Goal: Complete application form

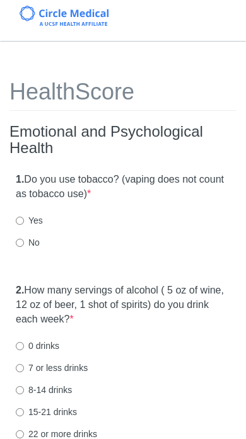
click at [30, 242] on label "No" at bounding box center [28, 242] width 24 height 13
click at [24, 242] on input "No" at bounding box center [20, 243] width 8 height 8
radio input "true"
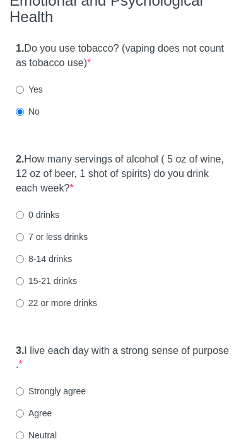
scroll to position [131, 0]
click at [19, 233] on input "7 or less drinks" at bounding box center [20, 237] width 8 height 8
radio input "true"
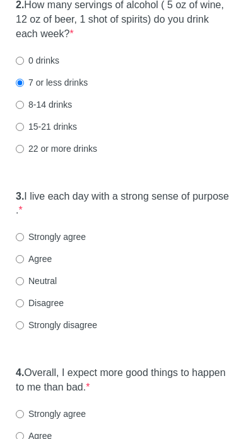
scroll to position [285, 0]
click at [20, 234] on input "Strongly agree" at bounding box center [20, 237] width 8 height 8
radio input "true"
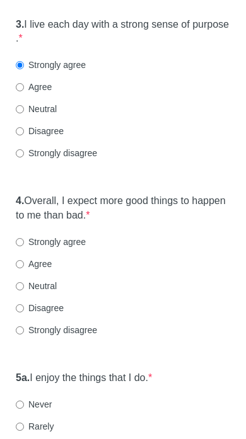
scroll to position [457, 0]
click at [34, 263] on label "Agree" at bounding box center [34, 264] width 36 height 13
click at [24, 263] on input "Agree" at bounding box center [20, 264] width 8 height 8
radio input "true"
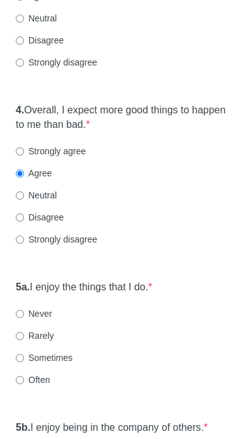
scroll to position [599, 0]
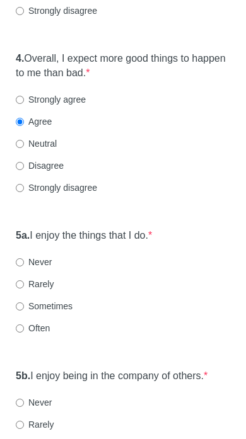
click at [16, 325] on input "Often" at bounding box center [20, 329] width 8 height 8
radio input "true"
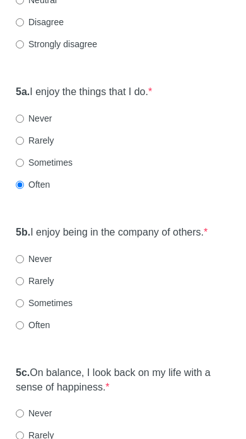
scroll to position [747, 0]
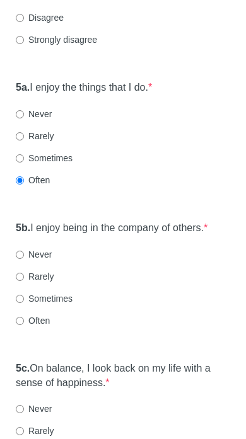
click at [20, 317] on input "Often" at bounding box center [20, 321] width 8 height 8
radio input "true"
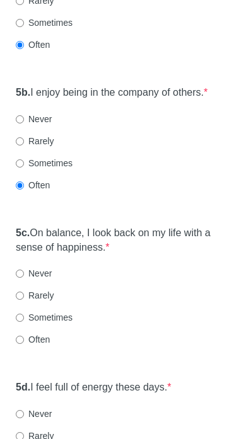
scroll to position [885, 0]
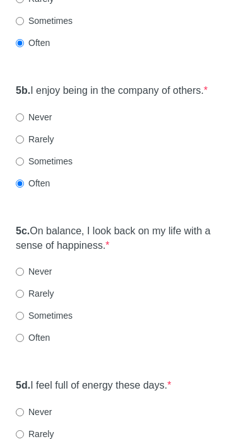
click at [37, 356] on div "1. Do you use ​tobacco?​ (vaping does not count as tobacco use) * Yes No 2. How…" at bounding box center [122, 155] width 227 height 1746
click at [20, 334] on input "Often" at bounding box center [20, 338] width 8 height 8
radio input "true"
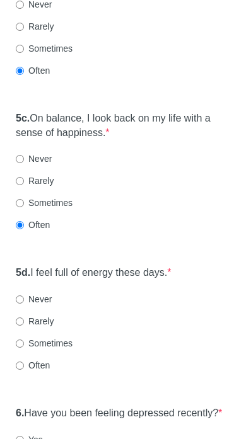
scroll to position [1000, 0]
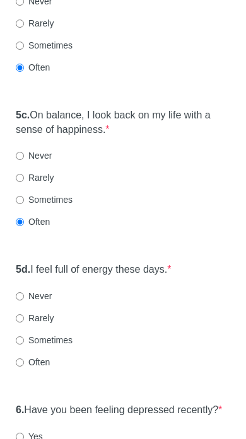
click at [18, 360] on label "Often" at bounding box center [33, 362] width 34 height 13
click at [18, 360] on input "Often" at bounding box center [20, 363] width 8 height 8
radio input "true"
click at [23, 359] on input "Often" at bounding box center [20, 363] width 8 height 8
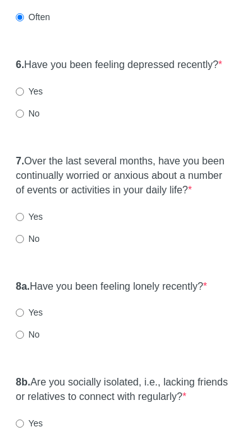
scroll to position [1336, 0]
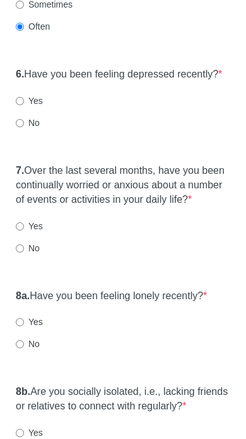
click at [20, 128] on input "No" at bounding box center [20, 124] width 8 height 8
radio input "true"
click at [31, 255] on label "No" at bounding box center [28, 248] width 24 height 13
click at [24, 253] on input "No" at bounding box center [20, 249] width 8 height 8
radio input "true"
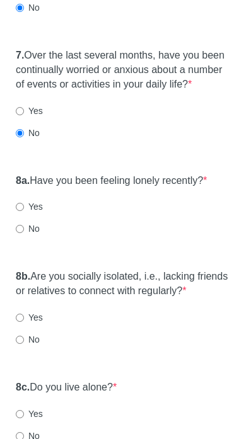
scroll to position [1454, 0]
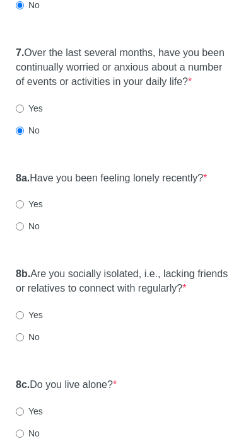
click at [16, 230] on input "No" at bounding box center [20, 226] width 8 height 8
radio input "true"
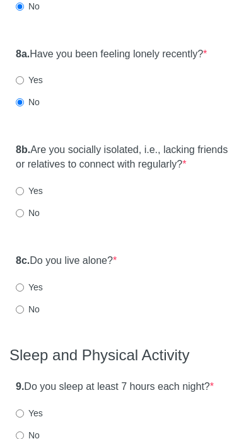
scroll to position [1579, 0]
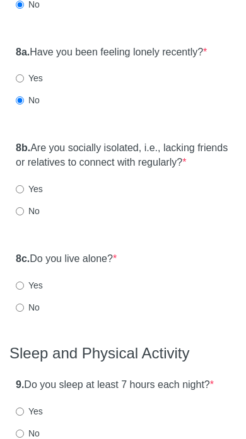
click at [20, 216] on input "No" at bounding box center [20, 212] width 8 height 8
radio input "true"
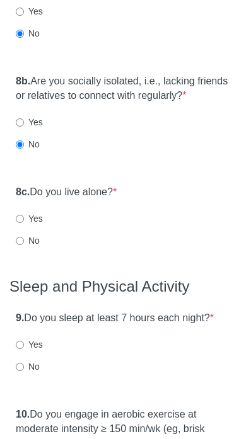
scroll to position [1647, 0]
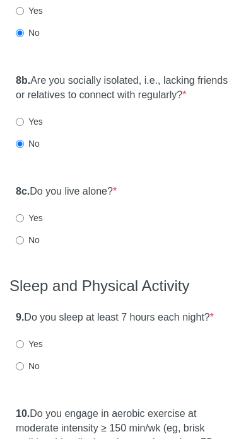
click at [23, 245] on input "No" at bounding box center [20, 241] width 8 height 8
radio input "true"
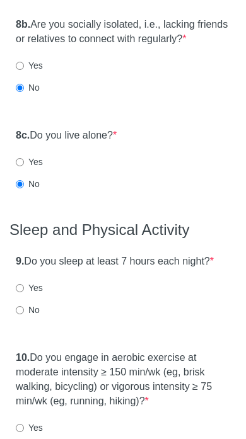
scroll to position [1749, 0]
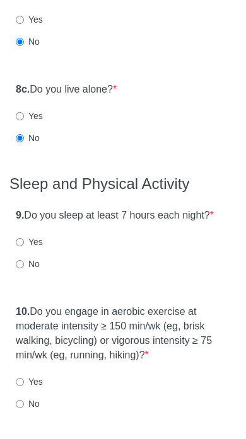
click at [23, 247] on input "Yes" at bounding box center [20, 243] width 8 height 8
radio input "true"
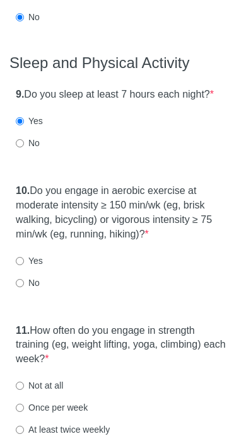
scroll to position [1873, 0]
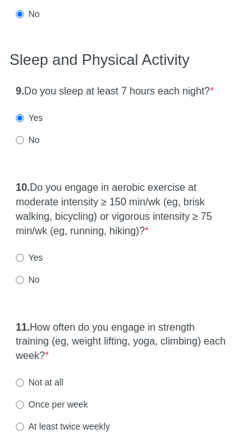
click at [29, 264] on label "Yes" at bounding box center [29, 257] width 27 height 13
click at [24, 262] on input "Yes" at bounding box center [20, 258] width 8 height 8
radio input "true"
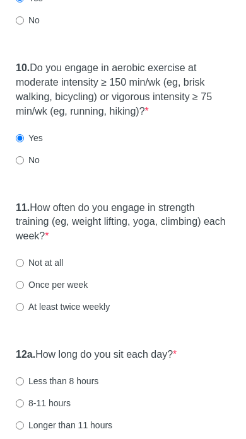
scroll to position [2004, 0]
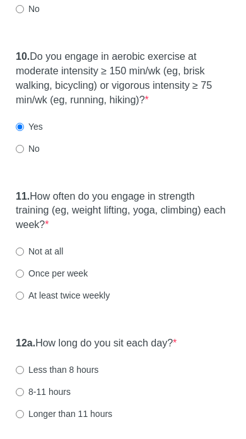
click at [24, 300] on input "At least twice weekly" at bounding box center [20, 296] width 8 height 8
radio input "true"
click at [23, 278] on input "Once per week" at bounding box center [20, 274] width 8 height 8
radio input "true"
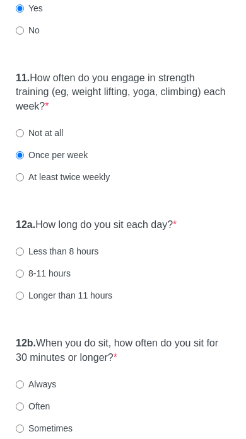
scroll to position [2140, 0]
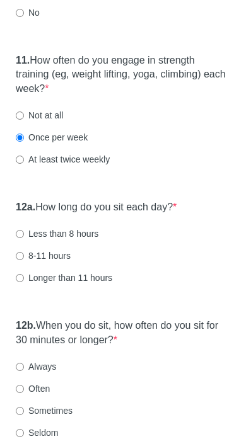
click at [22, 120] on input "Not at all" at bounding box center [20, 116] width 8 height 8
radio input "true"
click at [21, 239] on input "Less than 8 hours" at bounding box center [20, 234] width 8 height 8
radio input "true"
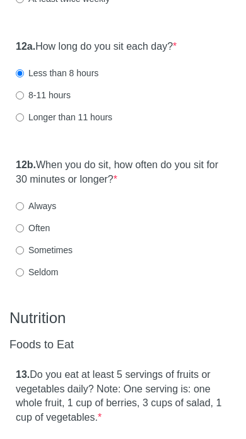
scroll to position [2312, 0]
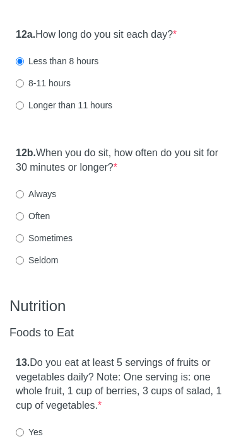
click at [24, 243] on input "Sometimes" at bounding box center [20, 239] width 8 height 8
radio input "true"
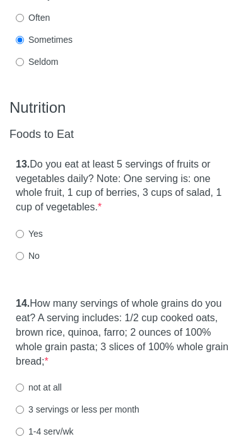
scroll to position [2513, 0]
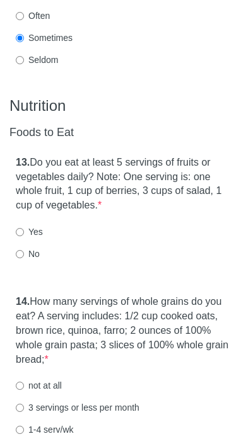
click at [24, 236] on input "Yes" at bounding box center [20, 232] width 8 height 8
radio input "true"
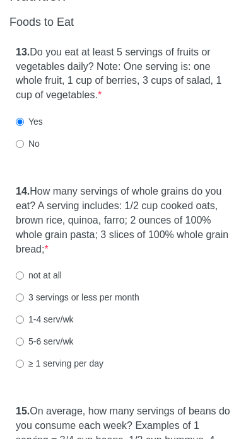
scroll to position [2623, 0]
click at [25, 328] on div "14. How many servings of whole grains do you eat? A serving includes: 1/2 cup c…" at bounding box center [122, 283] width 227 height 210
click at [17, 324] on input "1-4 serv/wk" at bounding box center [20, 319] width 8 height 8
radio input "true"
click at [27, 326] on label "1-4 serv/wk" at bounding box center [45, 319] width 58 height 13
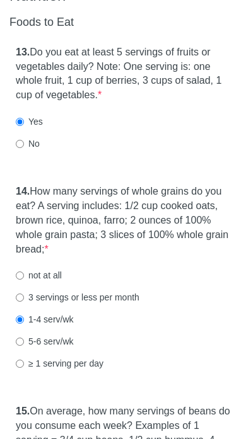
click at [24, 324] on input "1-4 serv/wk" at bounding box center [20, 319] width 8 height 8
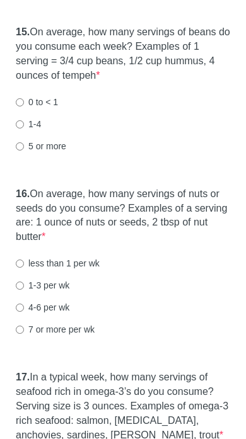
scroll to position [2985, 0]
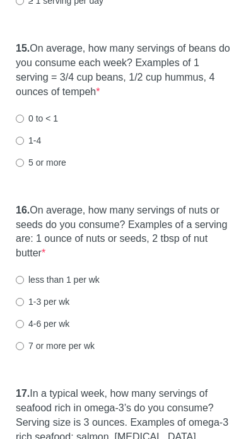
click at [21, 145] on input "1-4" at bounding box center [20, 141] width 8 height 8
radio input "true"
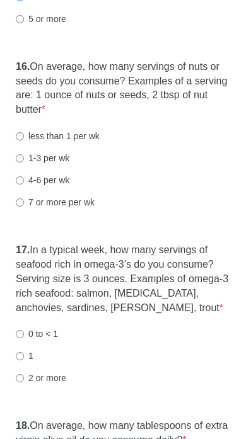
scroll to position [3130, 0]
click at [20, 184] on input "4-6 per wk" at bounding box center [20, 180] width 8 height 8
radio input "true"
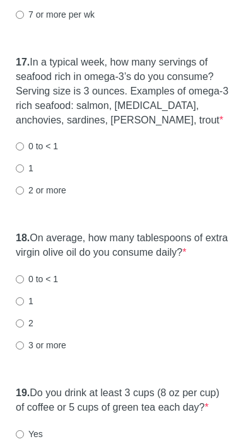
scroll to position [3323, 0]
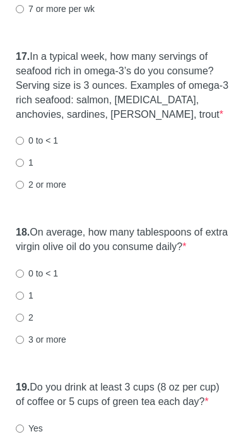
click at [24, 145] on input "0 to < 1" at bounding box center [20, 141] width 8 height 8
radio input "true"
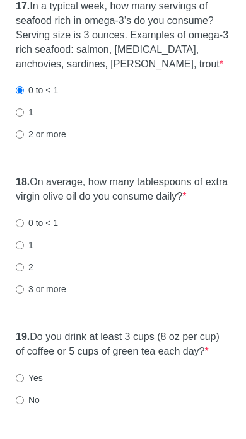
scroll to position [3391, 0]
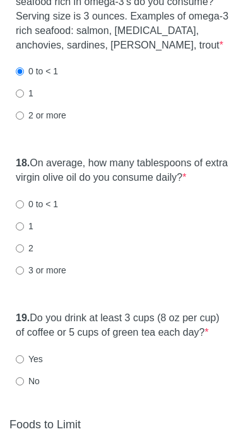
click at [20, 209] on input "0 to < 1" at bounding box center [20, 205] width 8 height 8
radio input "true"
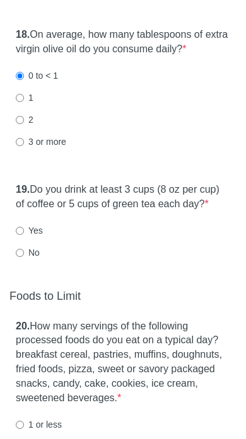
scroll to position [3531, 0]
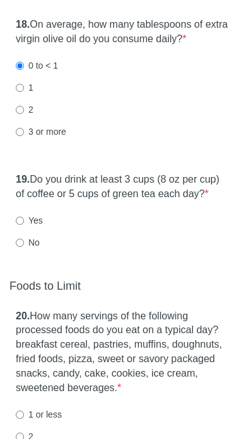
click at [20, 225] on input "Yes" at bounding box center [20, 221] width 8 height 8
radio input "true"
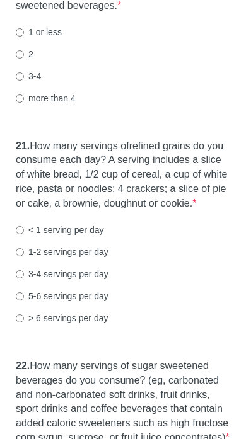
scroll to position [3913, 0]
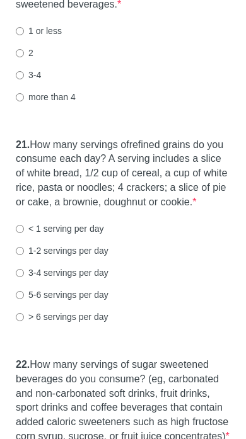
click at [17, 256] on input "1-2 servings per day" at bounding box center [20, 251] width 8 height 8
radio input "true"
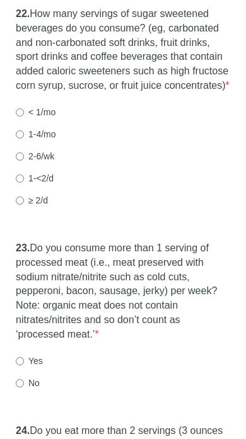
scroll to position [4265, 0]
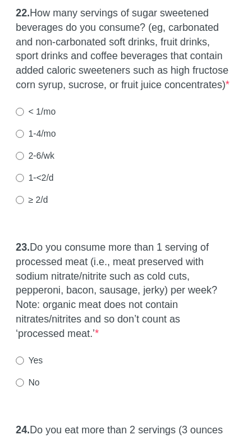
click at [14, 127] on div "22. How many servings of sugar sweetened beverages do you consume? (eg, carbona…" at bounding box center [122, 112] width 227 height 225
click at [28, 118] on label "< 1/mo" at bounding box center [36, 111] width 40 height 13
click at [24, 116] on input "< 1/mo" at bounding box center [20, 112] width 8 height 8
radio input "true"
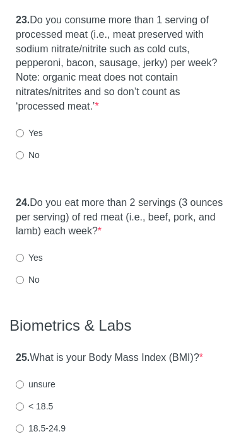
scroll to position [4503, 0]
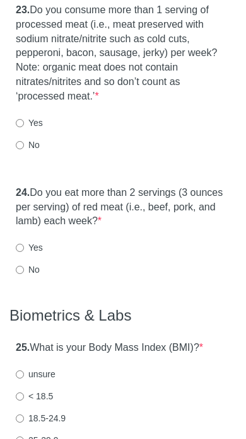
click at [14, 170] on div "23. Do you consume more than 1 serving of processed meat (i.e., meat preserved …" at bounding box center [122, 83] width 227 height 173
click at [19, 149] on input "No" at bounding box center [20, 145] width 8 height 8
radio input "true"
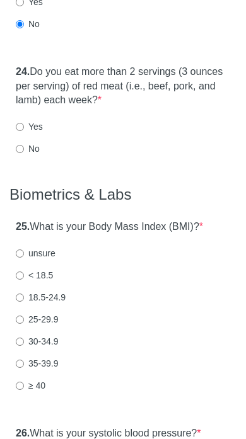
scroll to position [4647, 0]
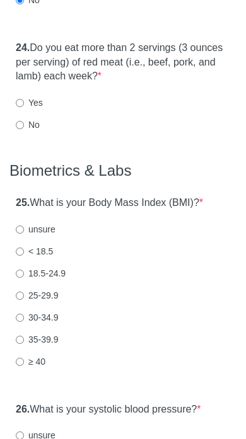
click at [24, 108] on input "Yes" at bounding box center [20, 103] width 8 height 8
radio input "true"
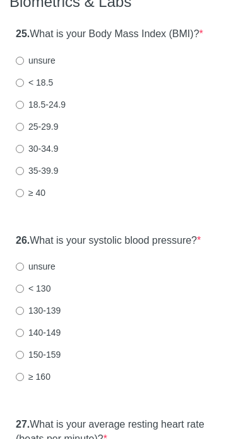
scroll to position [4816, 0]
click at [24, 67] on label "unsure" at bounding box center [36, 60] width 40 height 13
click at [24, 65] on input "unsure" at bounding box center [20, 61] width 8 height 8
radio input "true"
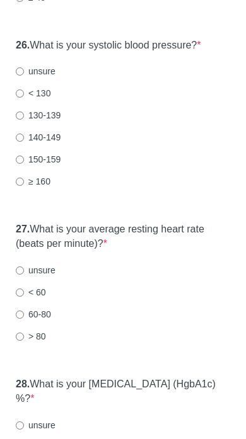
scroll to position [5012, 0]
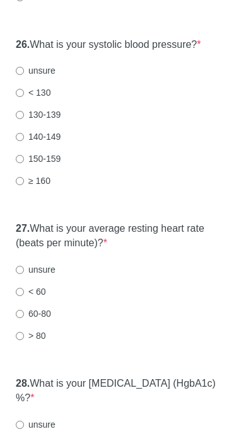
click at [22, 97] on input "< 130" at bounding box center [20, 93] width 8 height 8
radio input "true"
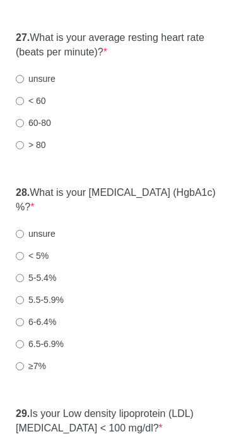
scroll to position [5203, 0]
click at [16, 127] on input "60-80" at bounding box center [20, 123] width 8 height 8
radio input "true"
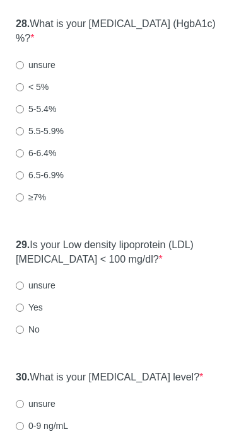
scroll to position [5372, 0]
click at [26, 71] on label "unsure" at bounding box center [36, 65] width 40 height 13
click at [24, 69] on input "unsure" at bounding box center [20, 65] width 8 height 8
radio input "true"
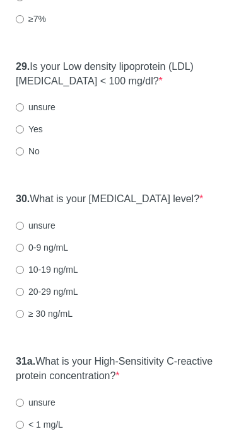
scroll to position [5551, 0]
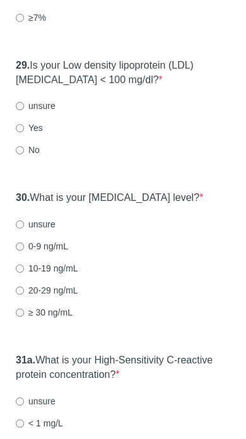
click at [35, 113] on label "unsure" at bounding box center [36, 106] width 40 height 13
click at [24, 111] on input "unsure" at bounding box center [20, 107] width 8 height 8
radio input "true"
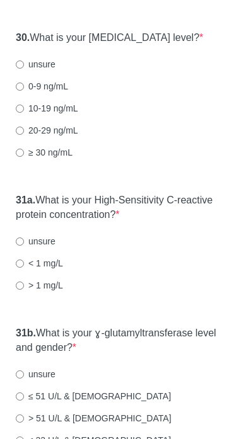
scroll to position [5718, 0]
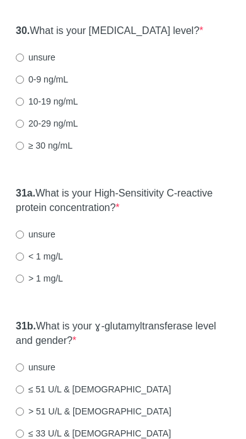
click at [23, 62] on input "unsure" at bounding box center [20, 58] width 8 height 8
radio input "true"
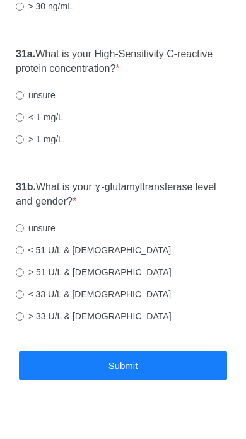
scroll to position [5862, 0]
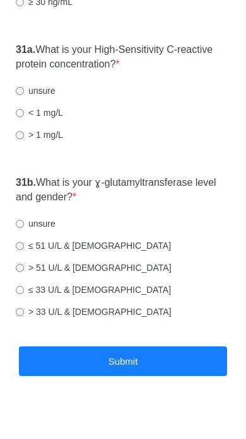
click at [23, 95] on input "unsure" at bounding box center [20, 91] width 8 height 8
radio input "true"
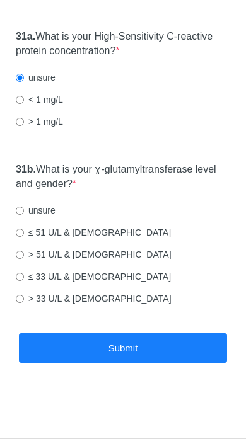
scroll to position [5888, 0]
click at [19, 199] on div "31b. What is your ɣ-glutamyltransferase level and gender? * unsure ​≤ 51 U/L & …" at bounding box center [122, 239] width 227 height 167
click at [28, 208] on label "unsure" at bounding box center [36, 210] width 40 height 13
click at [24, 208] on input "unsure" at bounding box center [20, 211] width 8 height 8
radio input "true"
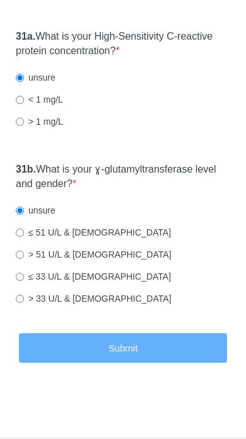
click at [111, 345] on button "Submit" at bounding box center [123, 348] width 208 height 30
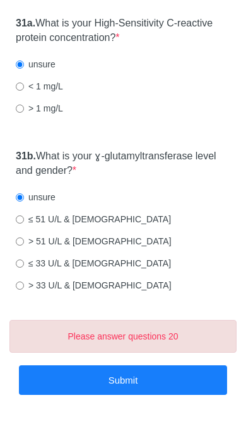
click at [103, 343] on li "Please answer questions 20" at bounding box center [123, 336] width 207 height 13
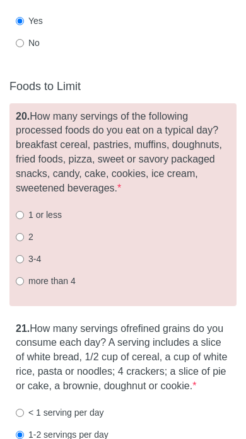
scroll to position [3715, 0]
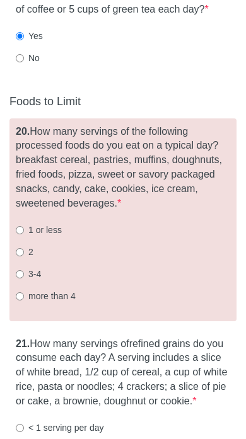
click at [26, 224] on div "20. How many servings of the following processed foods do you eat on a typical …" at bounding box center [122, 219] width 227 height 203
click at [16, 234] on input "1 or less" at bounding box center [20, 230] width 8 height 8
radio input "true"
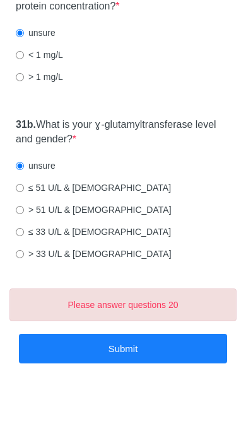
scroll to position [5934, 0]
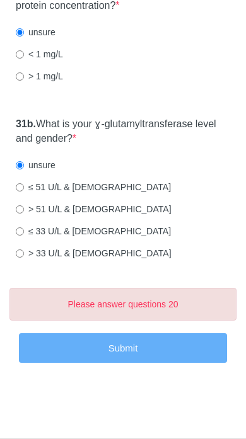
click at [126, 338] on button "Submit" at bounding box center [123, 348] width 208 height 30
